Goal: Navigation & Orientation: Go to known website

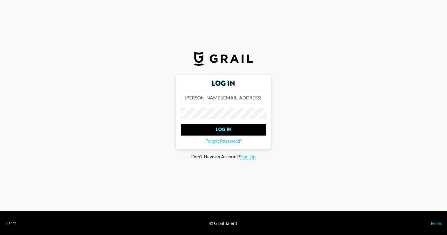
click at [288, 95] on main "Log In [PERSON_NAME][EMAIL_ADDRESS][PERSON_NAME][DOMAIN_NAME] Log In Forgot Pas…" at bounding box center [223, 117] width 437 height 85
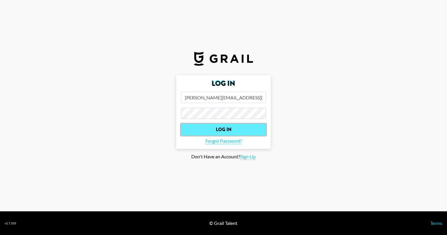
click at [248, 131] on input "Log In" at bounding box center [223, 130] width 85 height 12
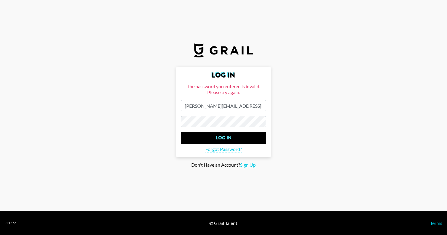
drag, startPoint x: 217, startPoint y: 106, endPoint x: 169, endPoint y: 106, distance: 48.2
click at [168, 106] on main "Log In The password you entered is invalid. Please try again. [PERSON_NAME][EMA…" at bounding box center [223, 117] width 437 height 101
type input "[PERSON_NAME][EMAIL_ADDRESS][DOMAIN_NAME]"
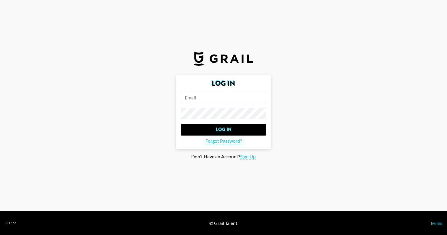
type input "[PERSON_NAME][EMAIL_ADDRESS][PERSON_NAME][DOMAIN_NAME]"
drag, startPoint x: 212, startPoint y: 98, endPoint x: 204, endPoint y: 98, distance: 8.0
click at [204, 98] on input "[PERSON_NAME][EMAIL_ADDRESS][PERSON_NAME][DOMAIN_NAME]" at bounding box center [223, 97] width 85 height 11
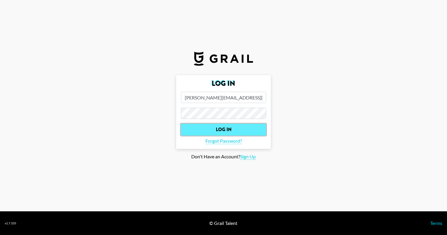
click at [225, 127] on input "Log In" at bounding box center [223, 130] width 85 height 12
